Goal: Information Seeking & Learning: Learn about a topic

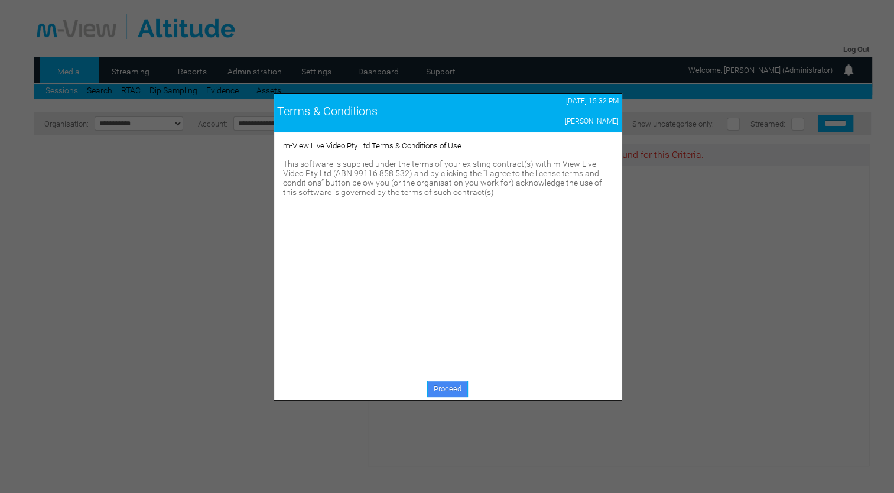
click at [460, 386] on link "Proceed" at bounding box center [447, 388] width 41 height 17
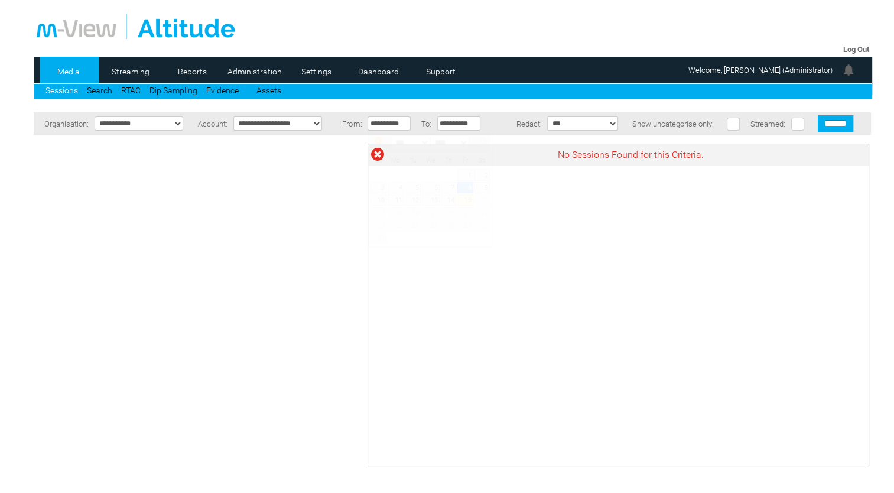
click at [385, 123] on input "**********" at bounding box center [388, 123] width 43 height 14
click at [378, 142] on span "Prev" at bounding box center [377, 140] width 9 height 9
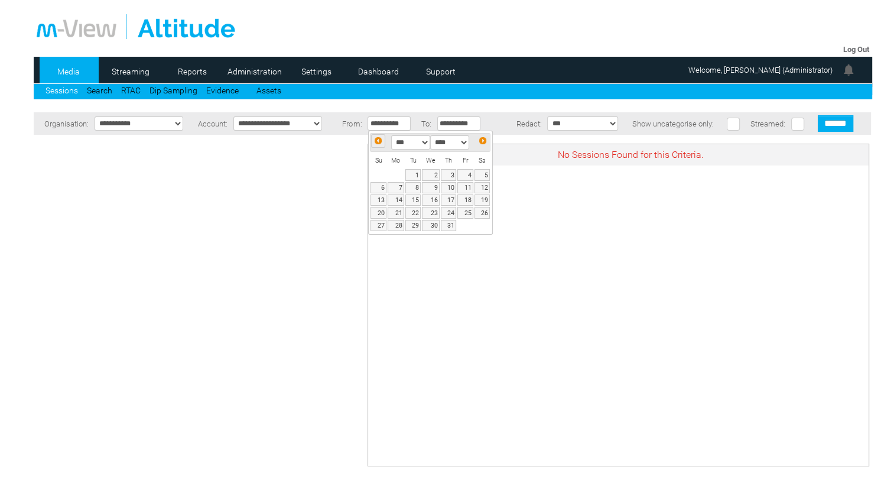
click at [379, 143] on span "Prev" at bounding box center [377, 140] width 9 height 9
click at [376, 171] on link "1" at bounding box center [377, 174] width 15 height 11
type input "**********"
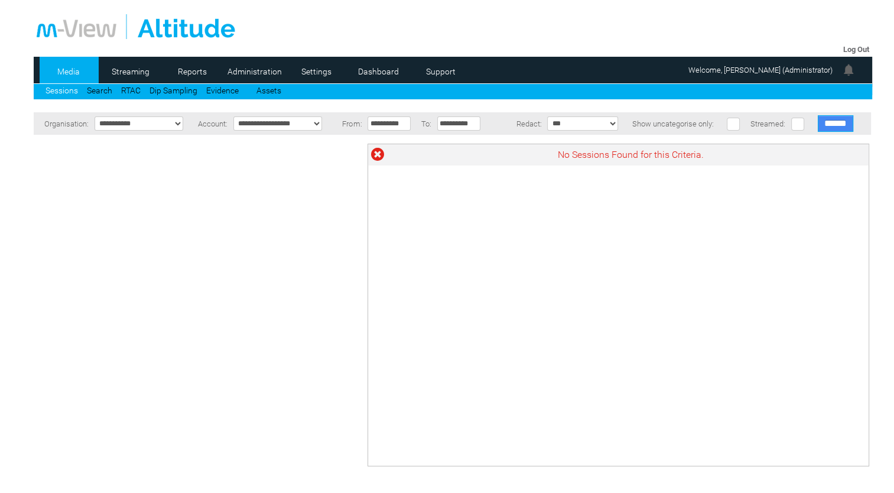
click at [834, 129] on input "******" at bounding box center [835, 123] width 35 height 17
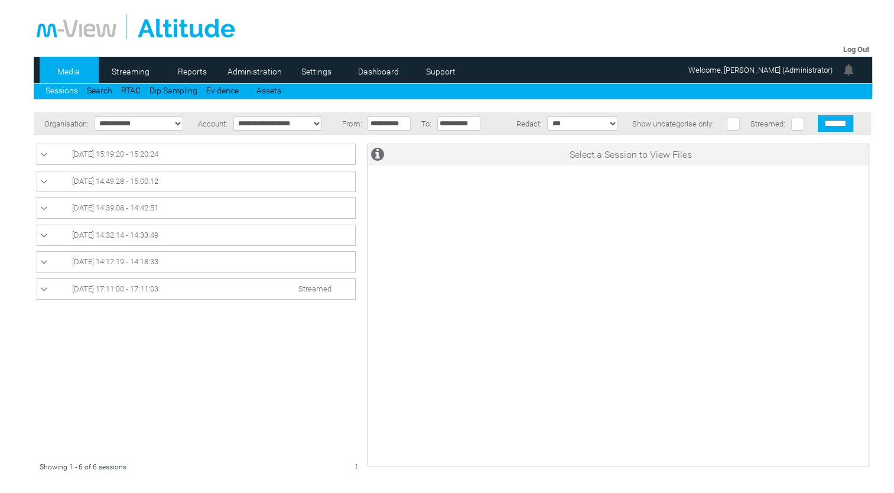
click at [124, 155] on span "[DATE] 15:19:20 - 15:20:24" at bounding box center [115, 153] width 86 height 9
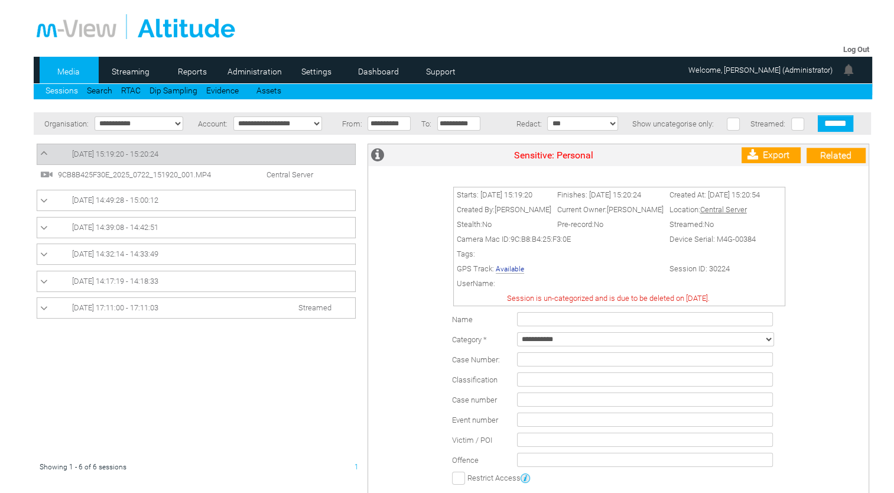
click at [82, 201] on span "[DATE] 14:49:28 - 15:00:12" at bounding box center [115, 200] width 86 height 9
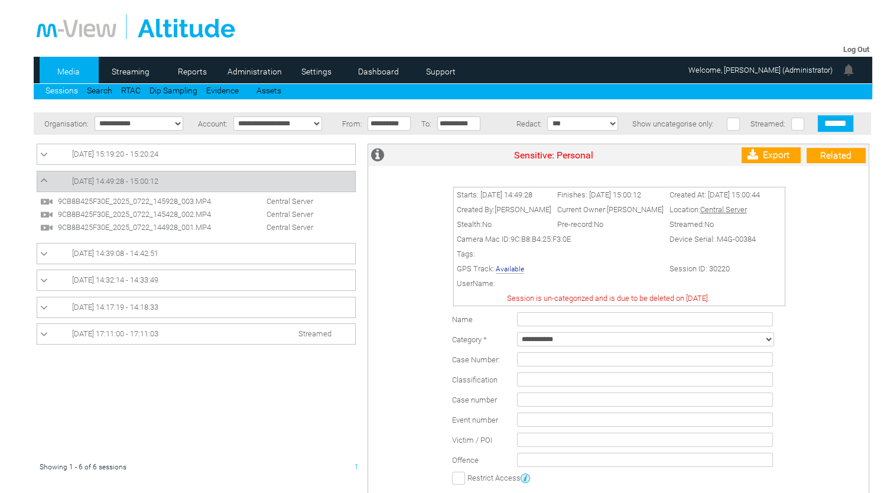
click at [135, 202] on span "9CB8B425F30E_2025_0722_145928_003.MP4" at bounding box center [145, 201] width 180 height 9
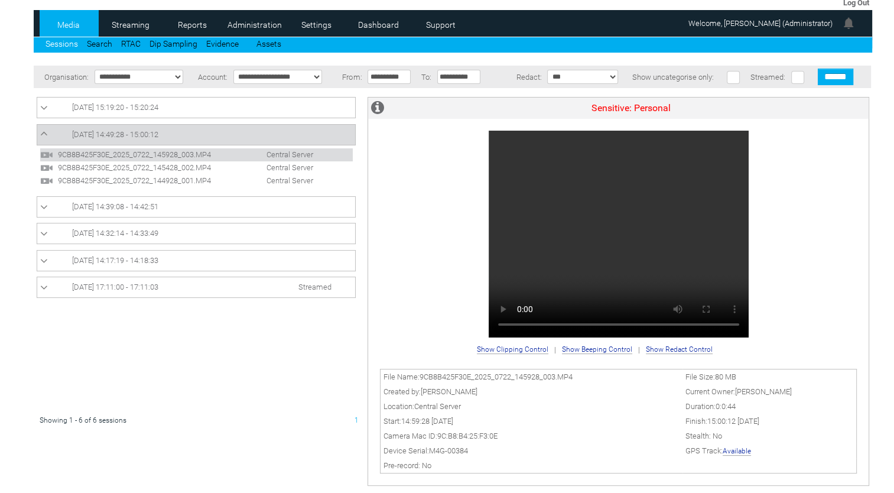
scroll to position [49, 0]
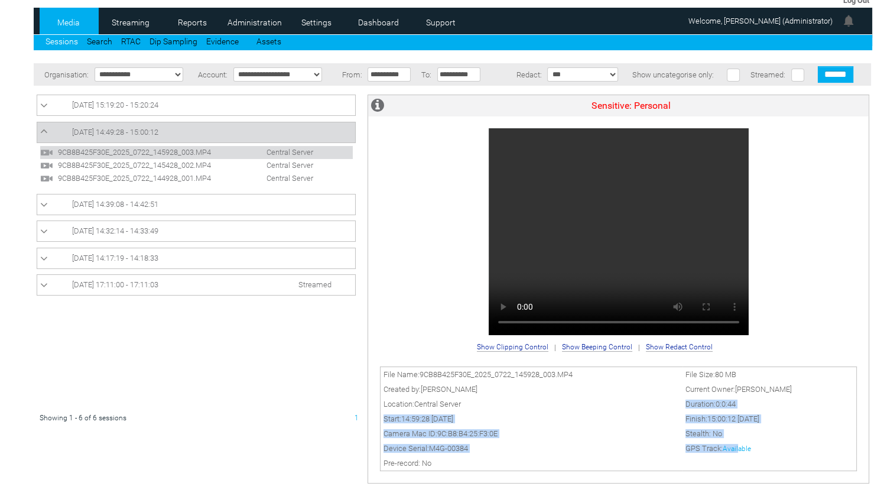
drag, startPoint x: 631, startPoint y: 401, endPoint x: 747, endPoint y: 444, distance: 123.6
click at [747, 444] on tbody "File Name: 9CB8B425F30E_2025_0722_145928_003.MP4 File Size: 80 MB Created by: A…" at bounding box center [618, 418] width 476 height 104
click at [747, 444] on span "Available" at bounding box center [736, 448] width 28 height 9
click at [751, 448] on link "Available" at bounding box center [736, 448] width 28 height 8
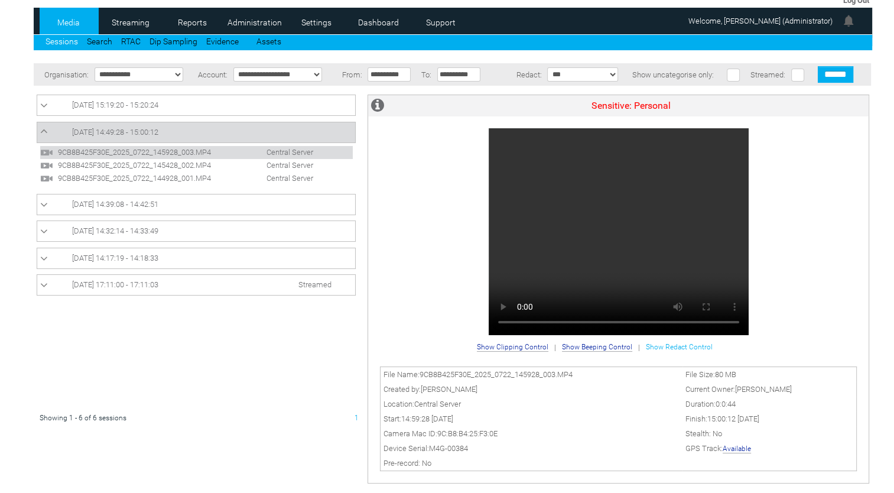
click at [667, 343] on span "Show Redact Control" at bounding box center [679, 347] width 67 height 8
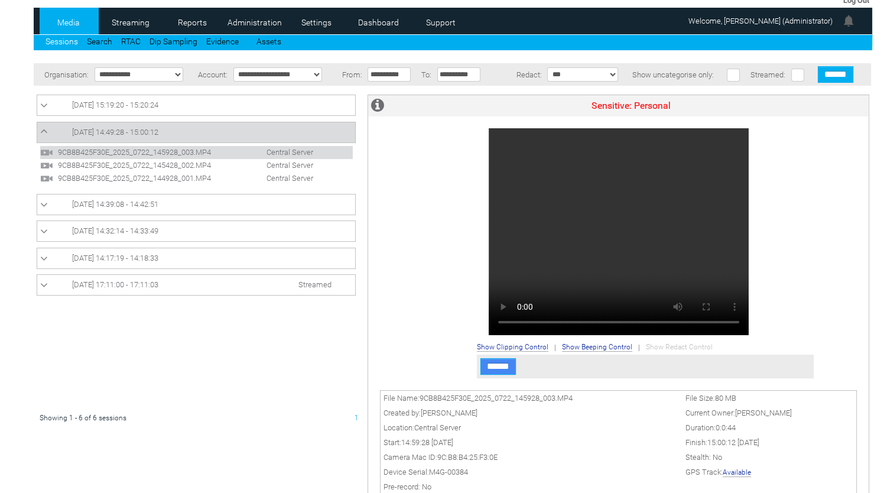
click at [496, 370] on input "******" at bounding box center [497, 366] width 35 height 17
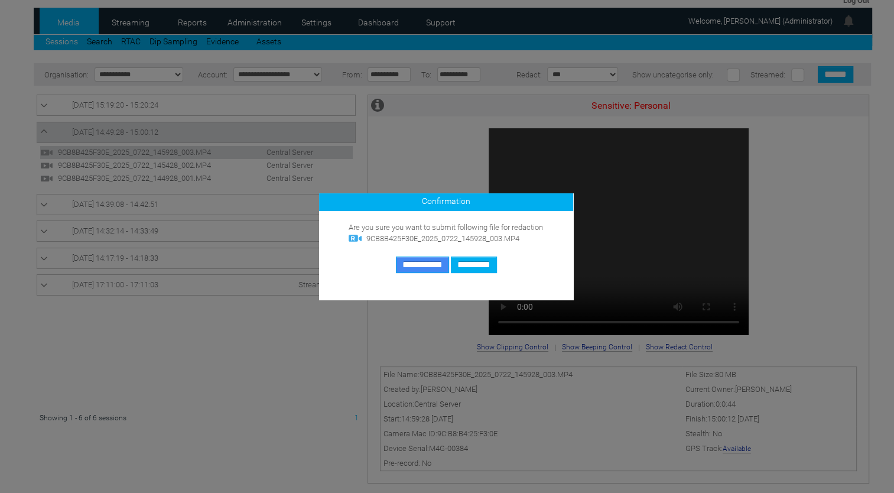
click at [415, 263] on input "**********" at bounding box center [422, 264] width 53 height 17
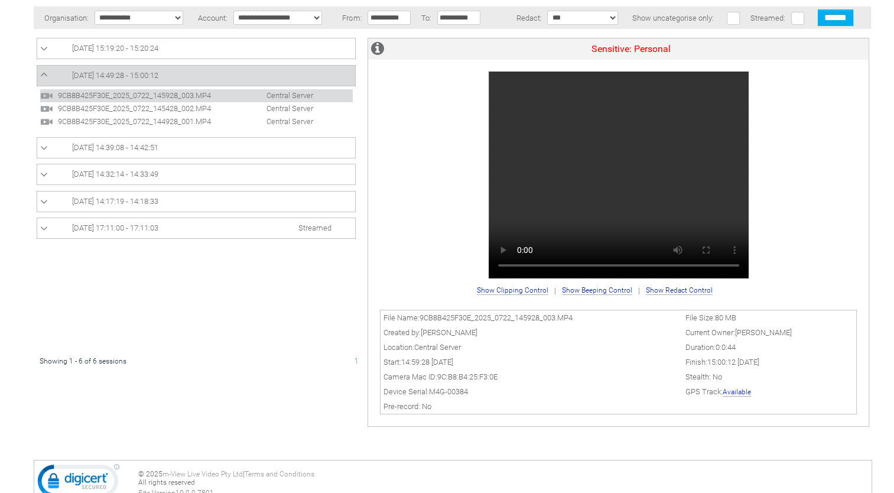
scroll to position [31, 0]
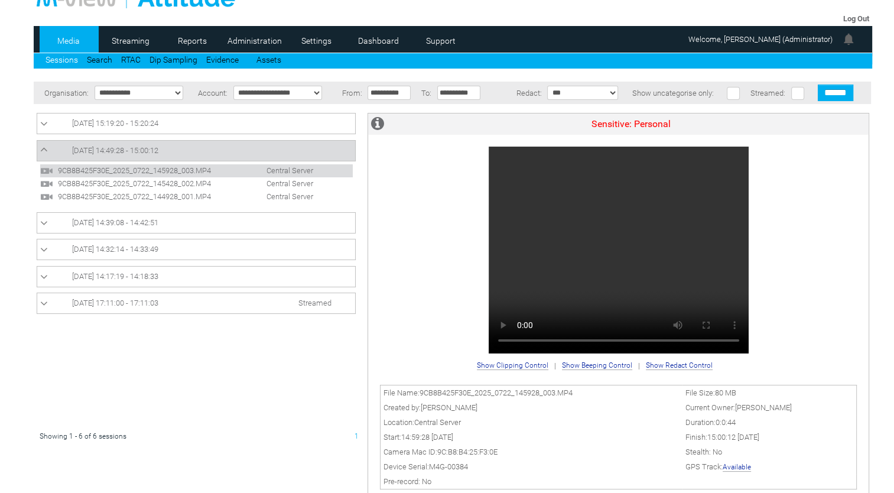
click at [154, 149] on span "22/07/2025 14:49:28 - 15:00:12" at bounding box center [115, 150] width 86 height 9
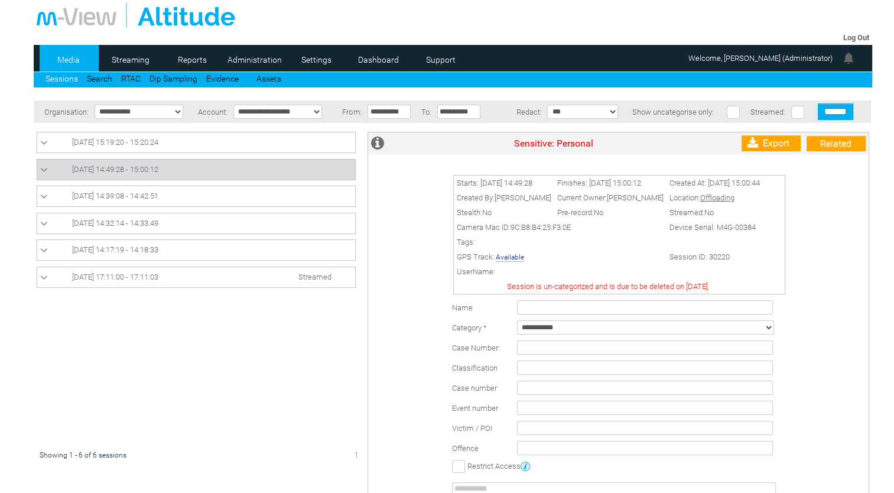
scroll to position [0, 0]
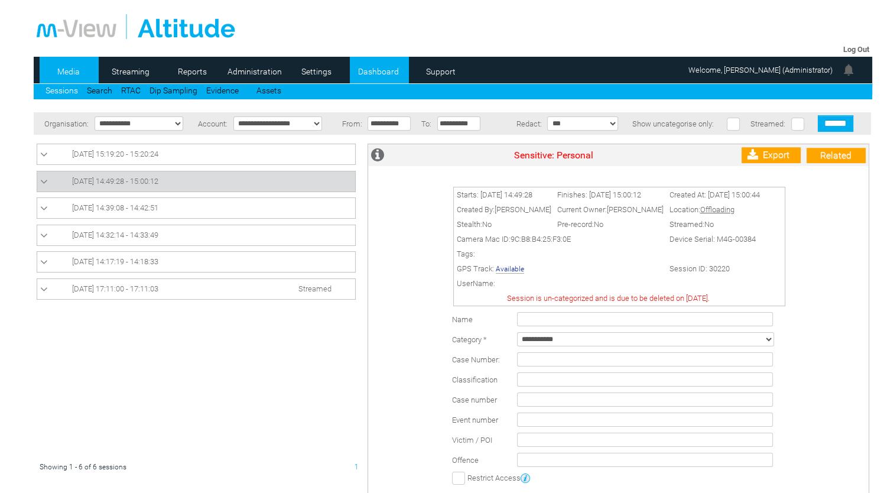
click at [385, 71] on link "Dashboard" at bounding box center [378, 72] width 57 height 18
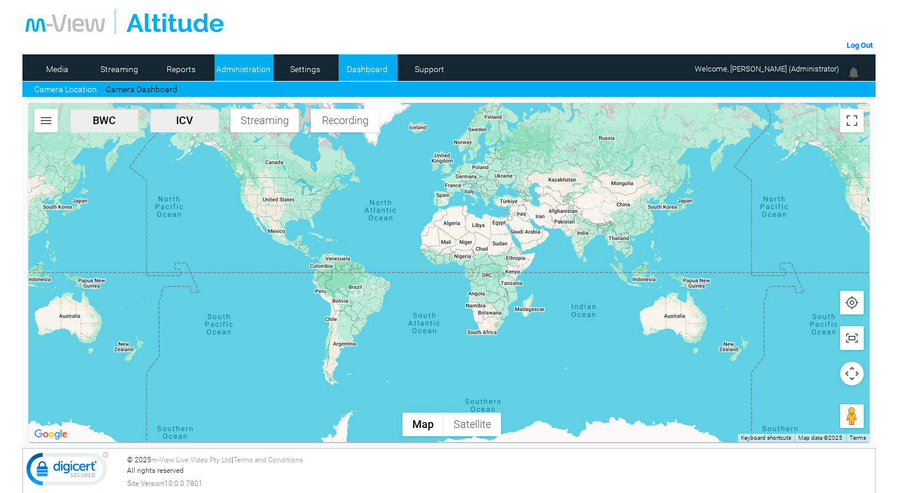
click at [265, 68] on link "Administration" at bounding box center [242, 69] width 57 height 18
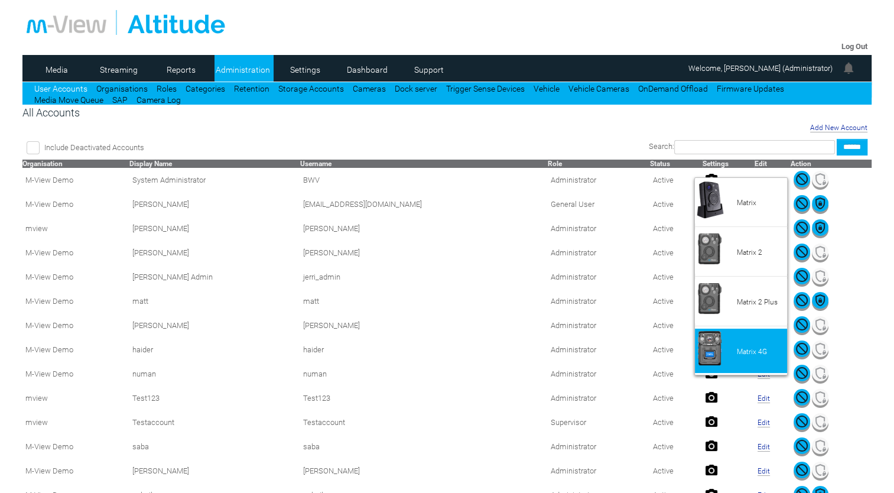
click at [737, 344] on li "Matrix 4G" at bounding box center [741, 350] width 92 height 44
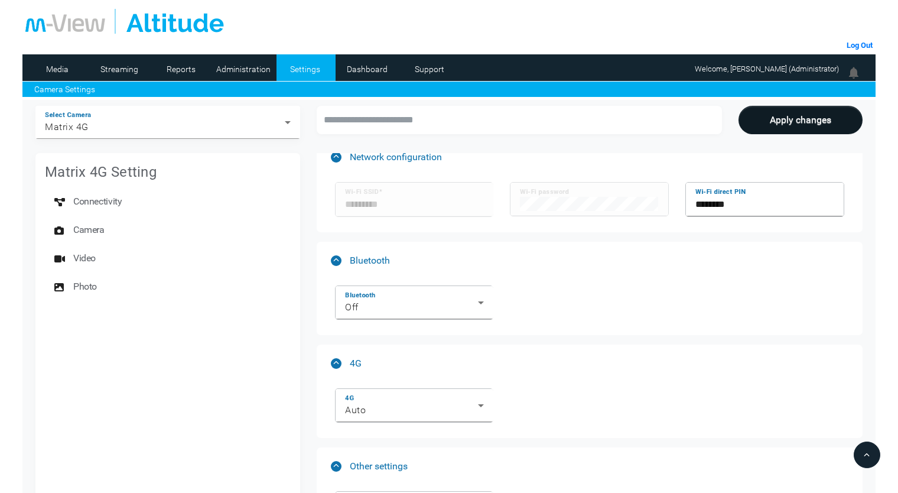
scroll to position [151, 0]
click at [71, 60] on link "Media" at bounding box center [56, 69] width 57 height 18
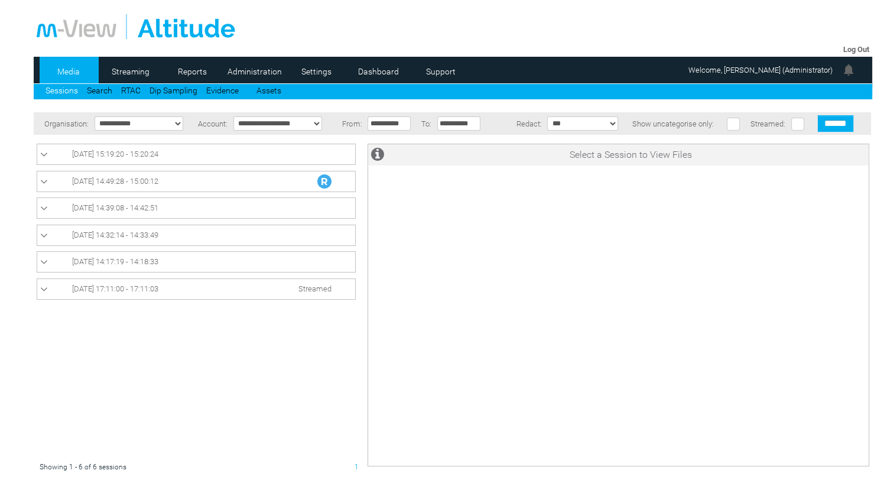
click at [242, 341] on div at bounding box center [199, 299] width 325 height 322
click at [69, 181] on link "[DATE] 14:49:28 - 15:00:12" at bounding box center [196, 181] width 312 height 14
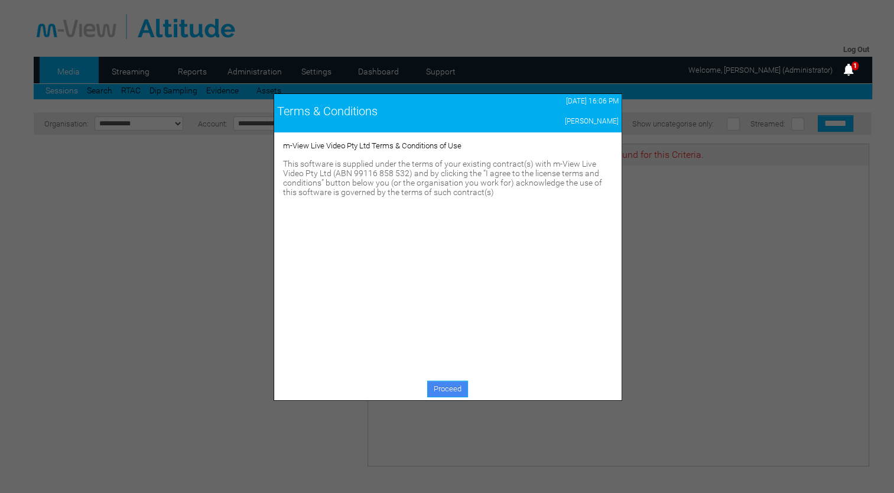
click at [444, 387] on link "Proceed" at bounding box center [447, 388] width 41 height 17
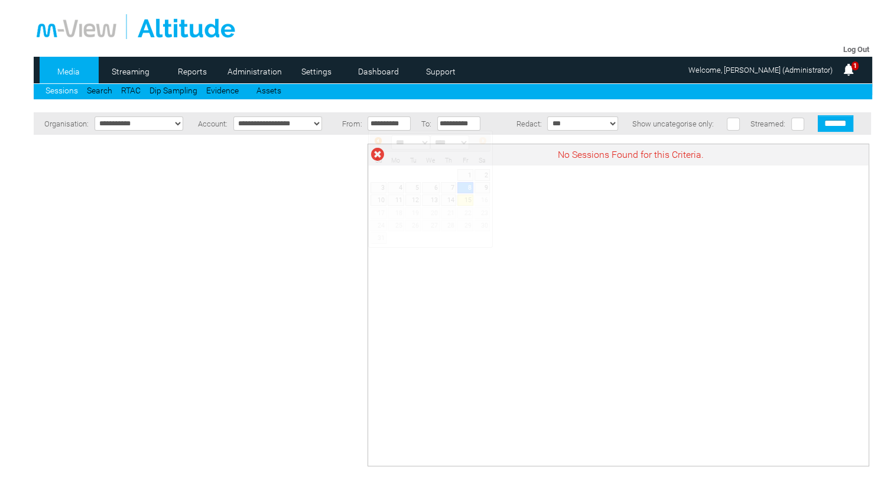
click at [378, 123] on input "**********" at bounding box center [388, 123] width 43 height 14
click at [375, 142] on span "Prev" at bounding box center [377, 140] width 9 height 9
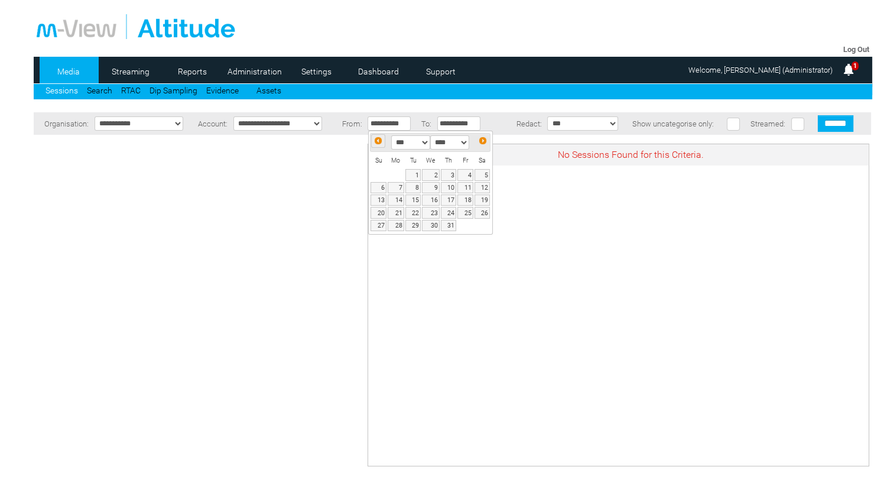
click at [375, 142] on span "Prev" at bounding box center [377, 140] width 9 height 9
click at [380, 176] on link "1" at bounding box center [377, 174] width 15 height 11
type input "**********"
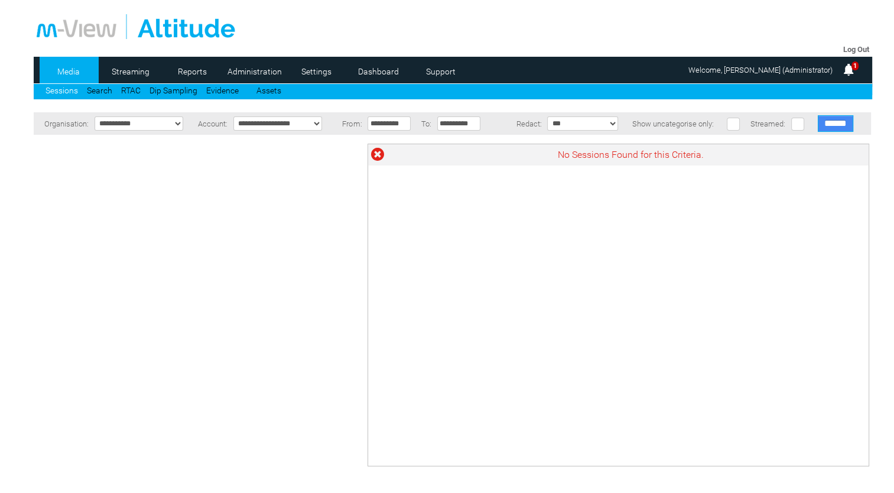
click at [845, 121] on input "******" at bounding box center [835, 123] width 35 height 17
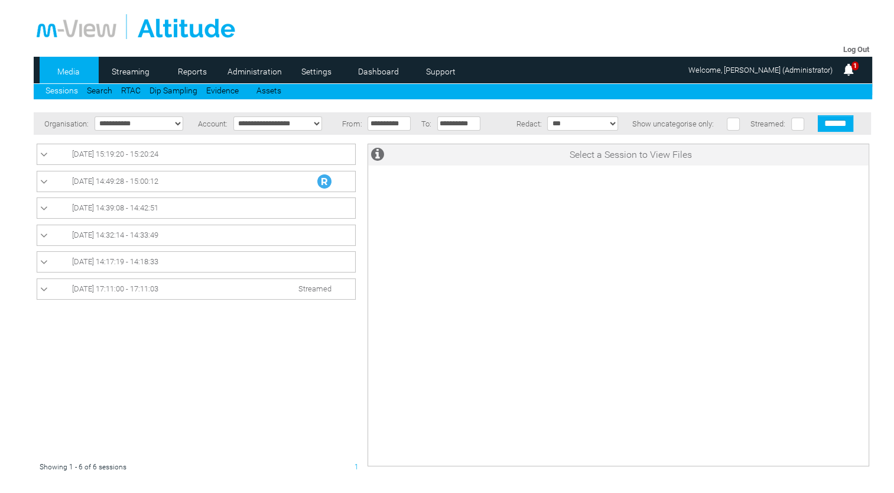
click at [113, 177] on span "22/07/2025 14:49:28 - 15:00:12" at bounding box center [115, 181] width 86 height 9
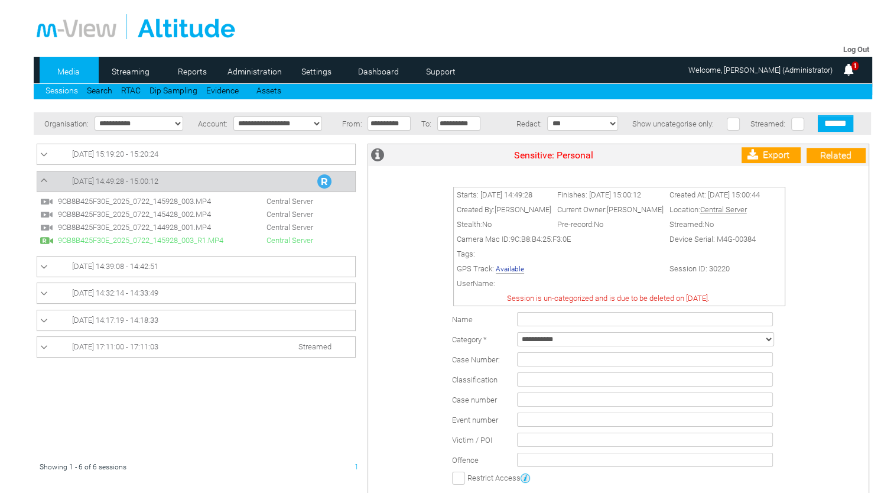
click at [92, 200] on span "9CB8B425F30E_2025_0722_145928_003.MP4" at bounding box center [145, 201] width 180 height 9
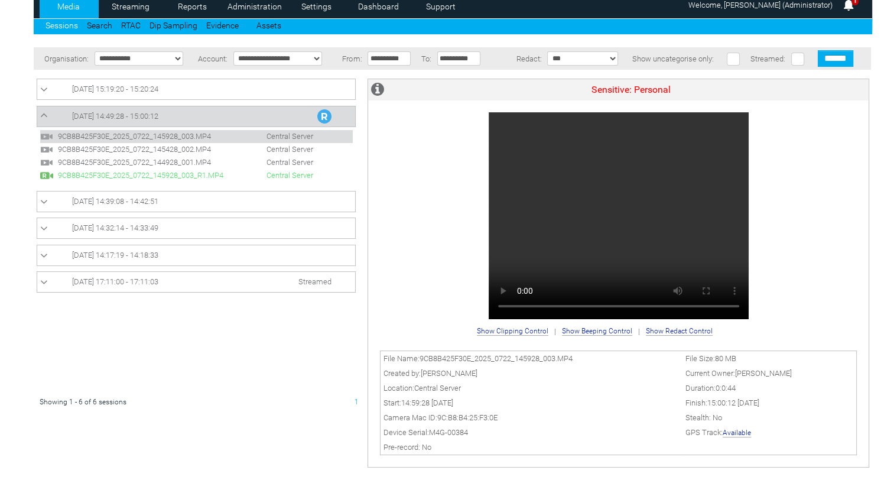
scroll to position [86, 0]
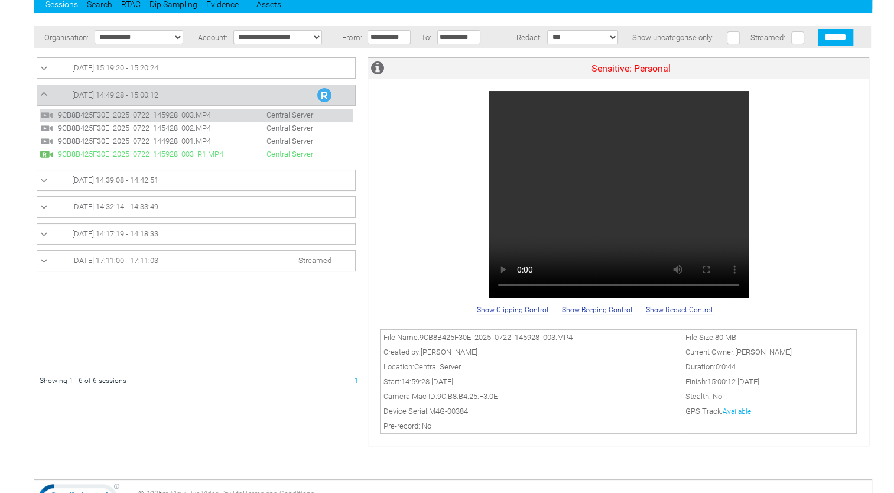
click at [731, 410] on link "Available" at bounding box center [736, 411] width 28 height 8
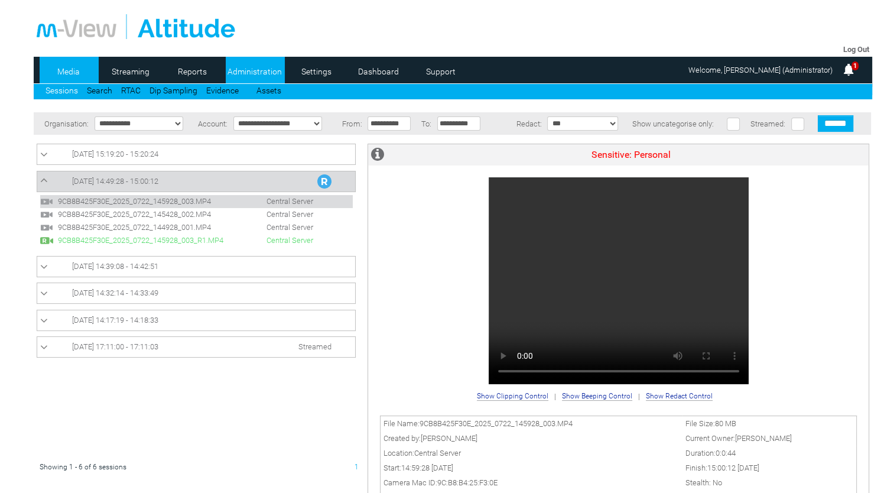
click at [248, 76] on link "Administration" at bounding box center [254, 72] width 57 height 18
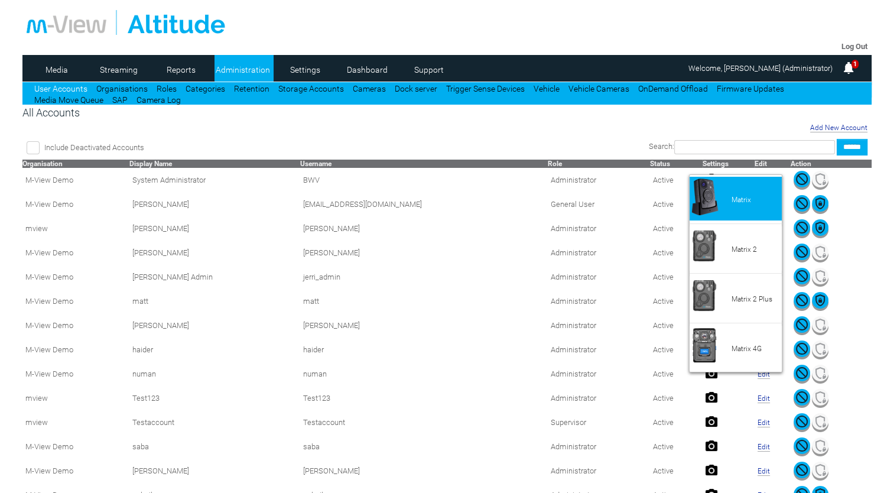
click at [719, 185] on li "Matrix" at bounding box center [735, 199] width 92 height 44
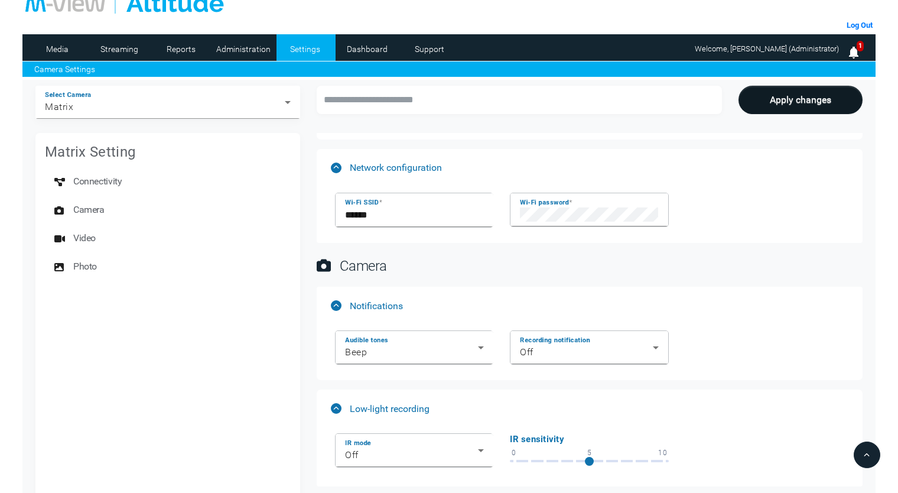
scroll to position [119, 0]
click at [123, 46] on link "Streaming" at bounding box center [118, 49] width 57 height 18
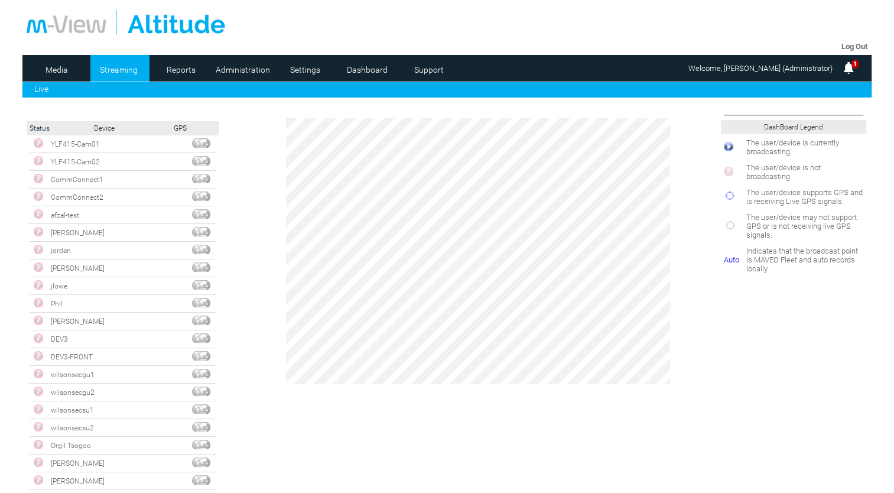
scroll to position [340, 0]
click at [187, 294] on td at bounding box center [201, 303] width 29 height 18
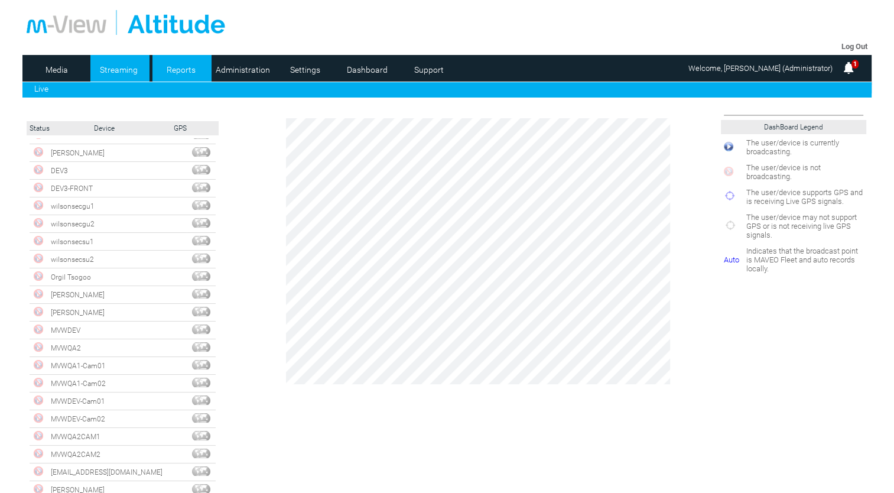
click at [162, 64] on link "Reports" at bounding box center [180, 70] width 57 height 18
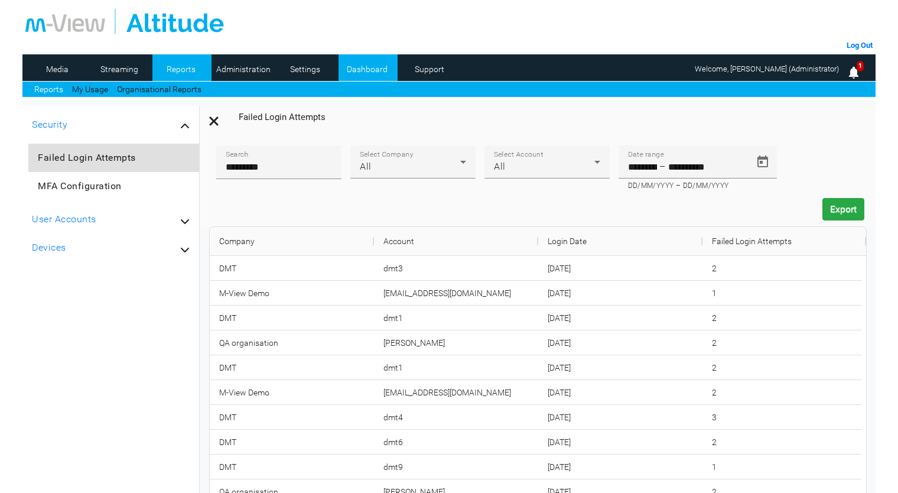
click at [359, 78] on li "Dashboard" at bounding box center [367, 67] width 59 height 27
